Goal: Register for event/course

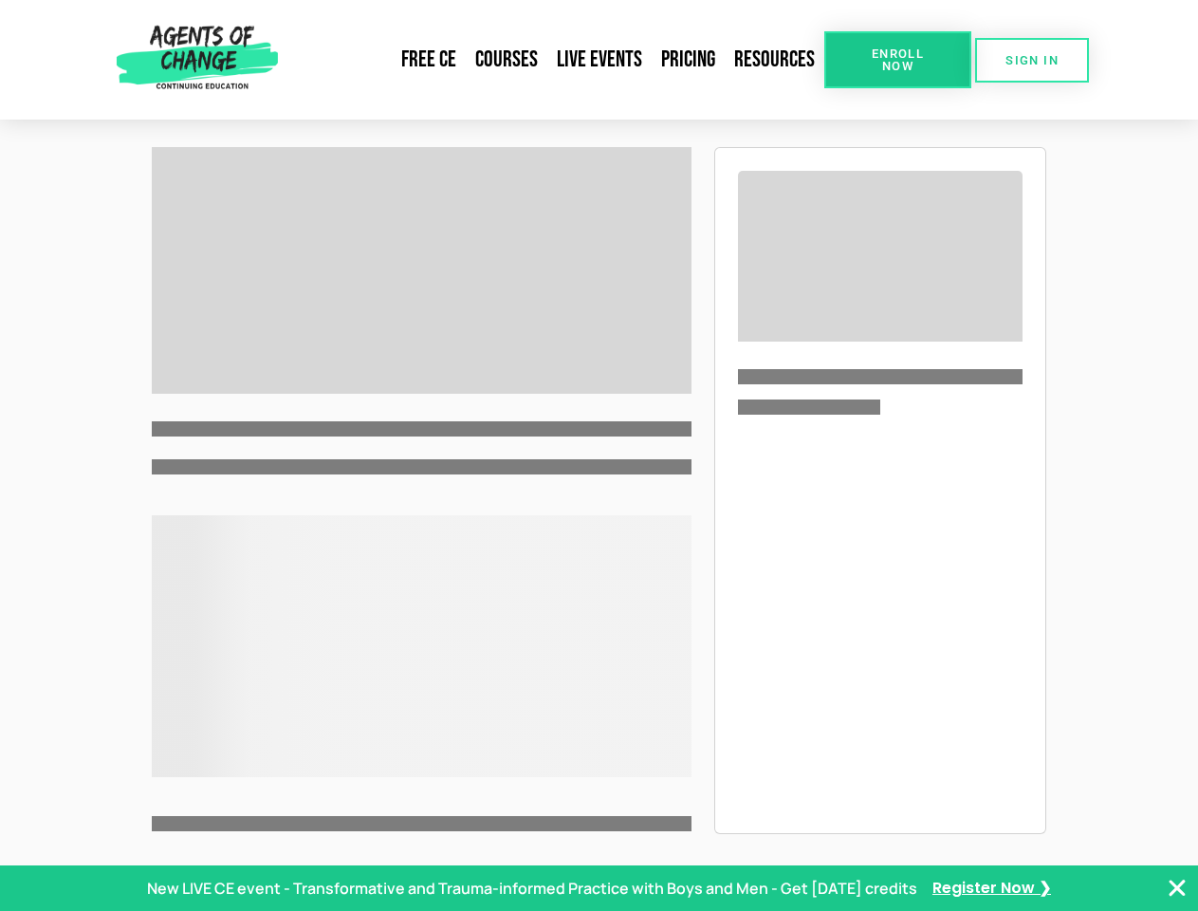
click at [599, 455] on p at bounding box center [422, 466] width 540 height 23
click at [775, 60] on link "Resources" at bounding box center [775, 60] width 100 height 44
click at [898, 60] on span "Enroll Now" at bounding box center [898, 59] width 86 height 25
click at [1032, 60] on span "SIGN IN" at bounding box center [1032, 60] width 53 height 12
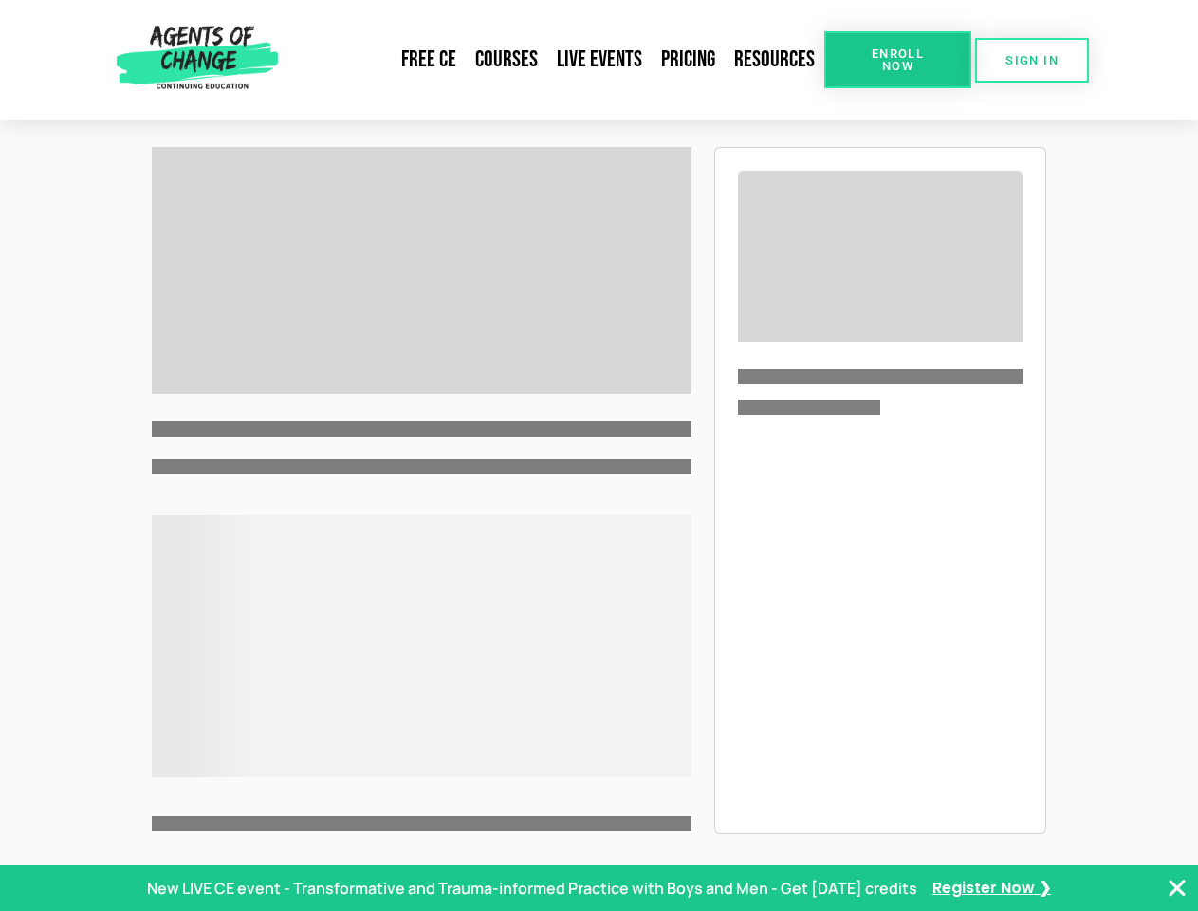
click at [1032, 60] on span "SIGN IN" at bounding box center [1032, 60] width 53 height 12
click at [599, 888] on p "New LIVE CE event - Transformative and Trauma-informed Practice with Boys and M…" at bounding box center [532, 888] width 770 height 23
click at [1179, 888] on icon "Close Banner" at bounding box center [1177, 888] width 23 height 23
